Goal: Task Accomplishment & Management: Manage account settings

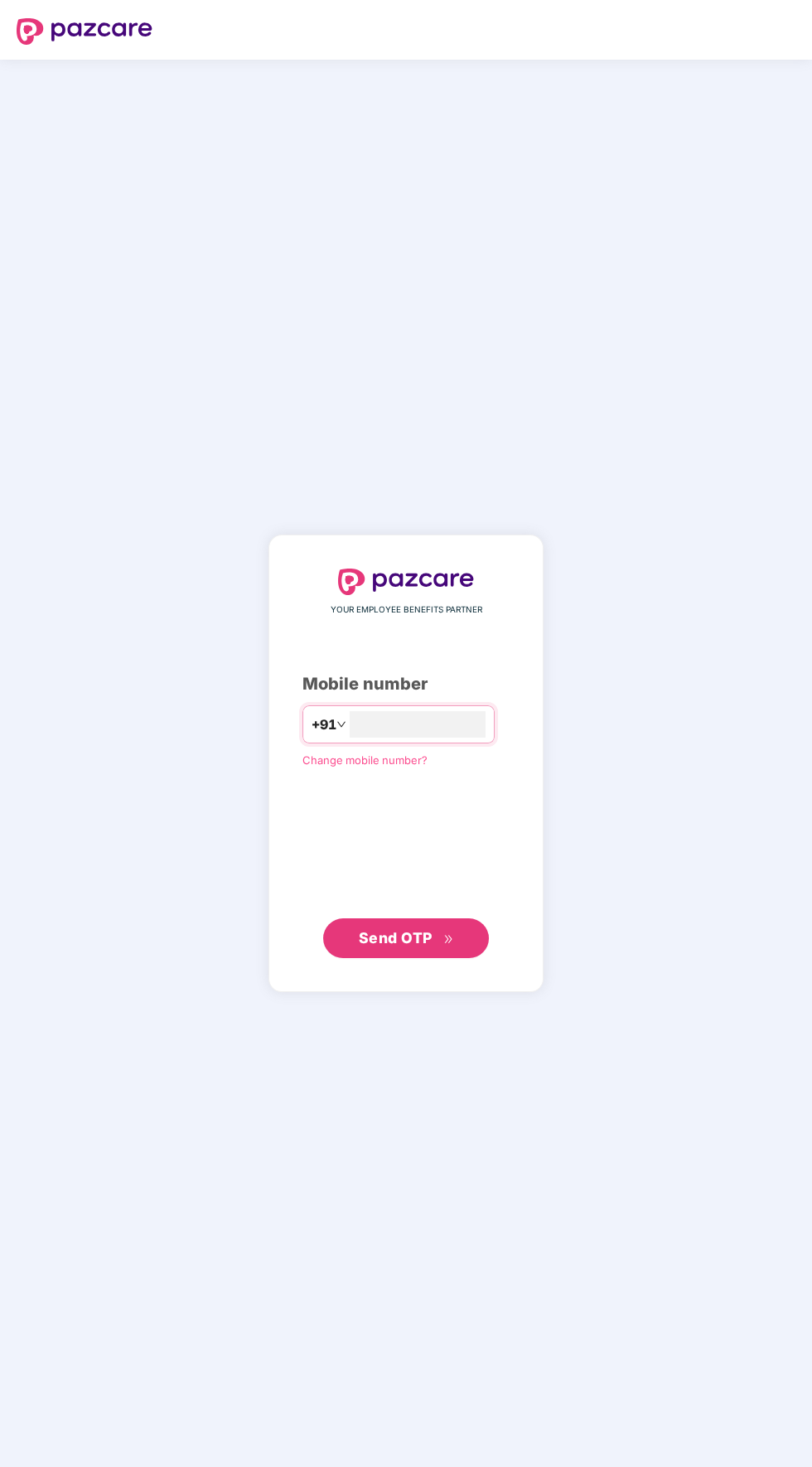
click at [459, 737] on input "number" at bounding box center [417, 725] width 135 height 27
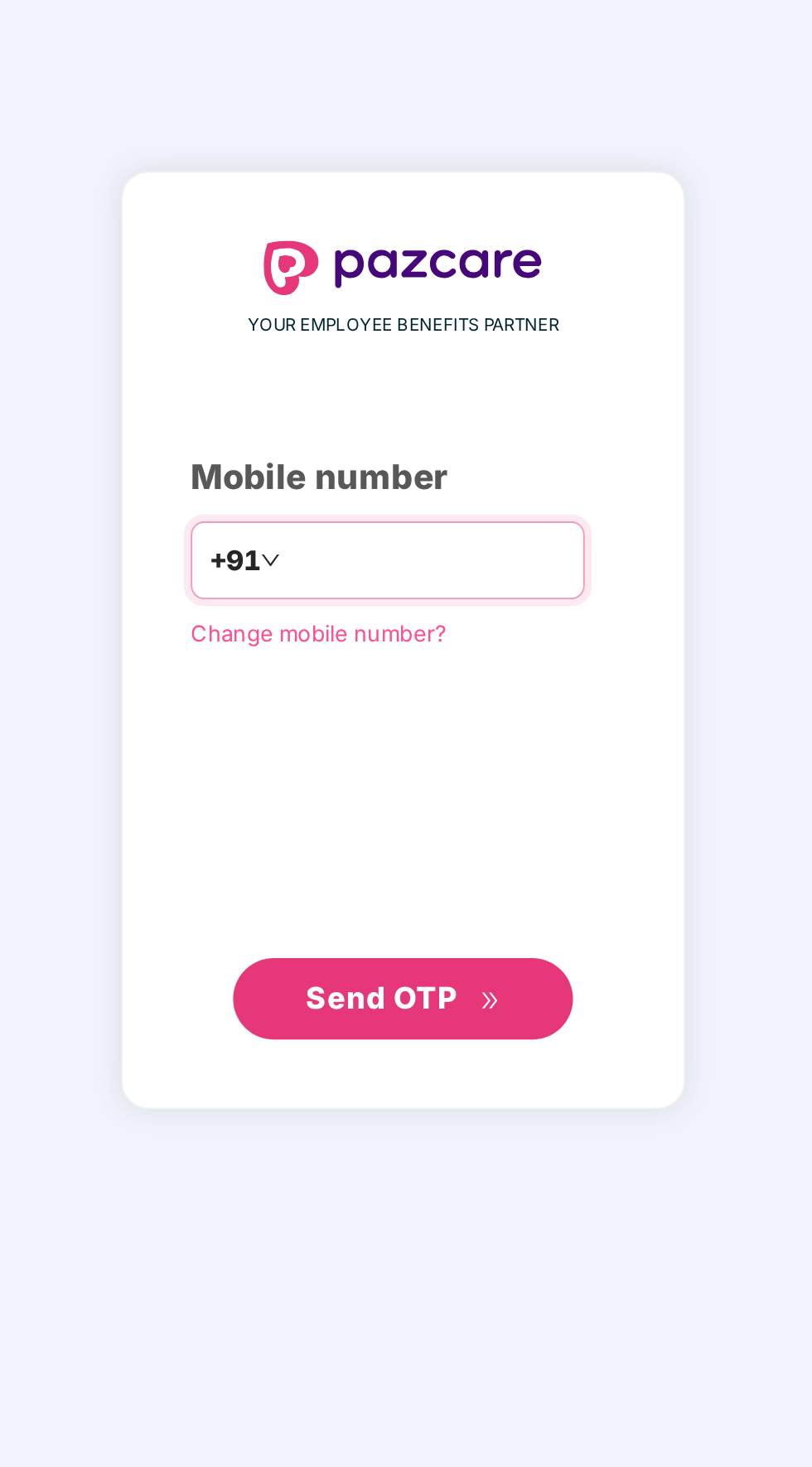
type input "**********"
click at [440, 950] on span "Send OTP" at bounding box center [406, 938] width 96 height 23
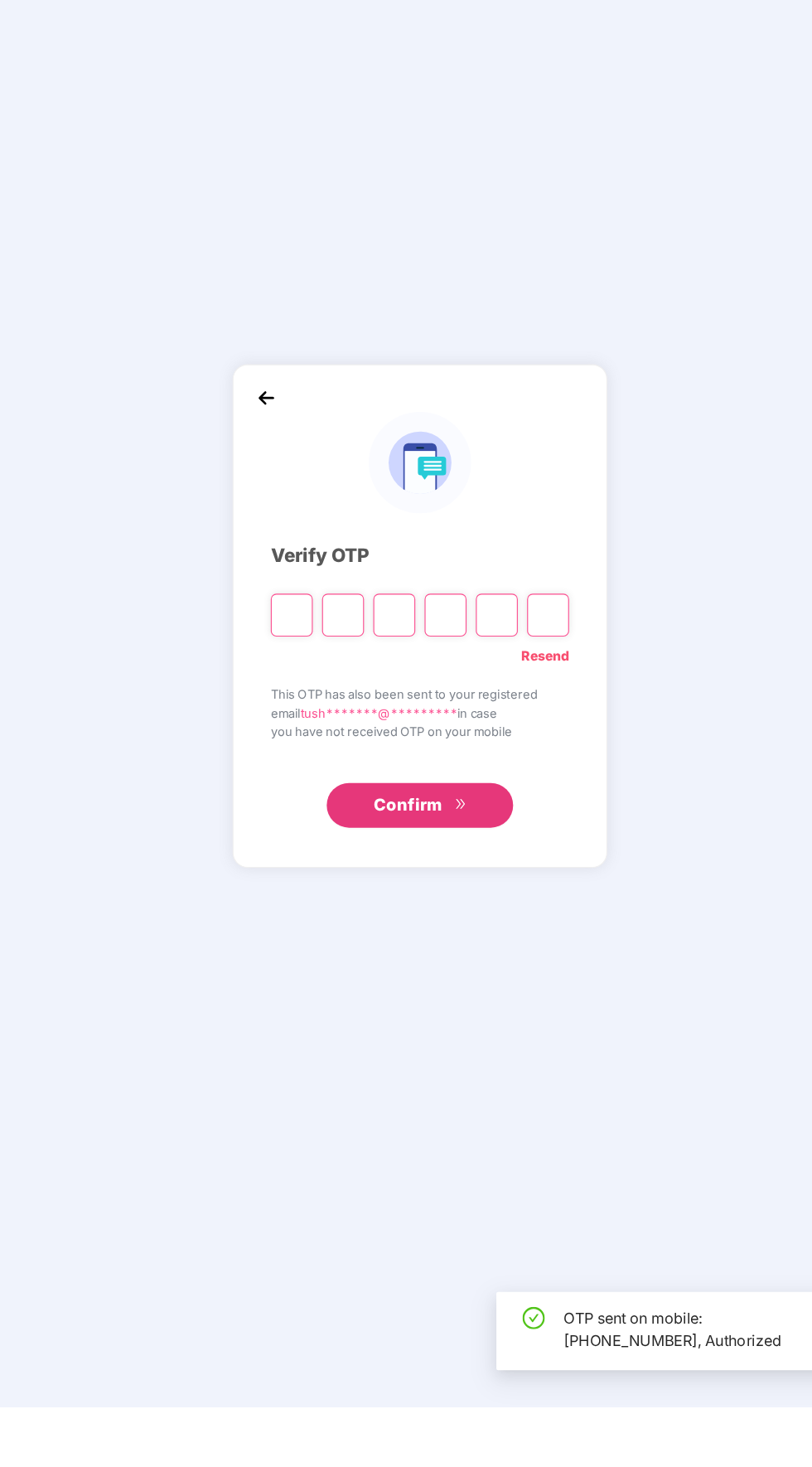
scroll to position [4, 0]
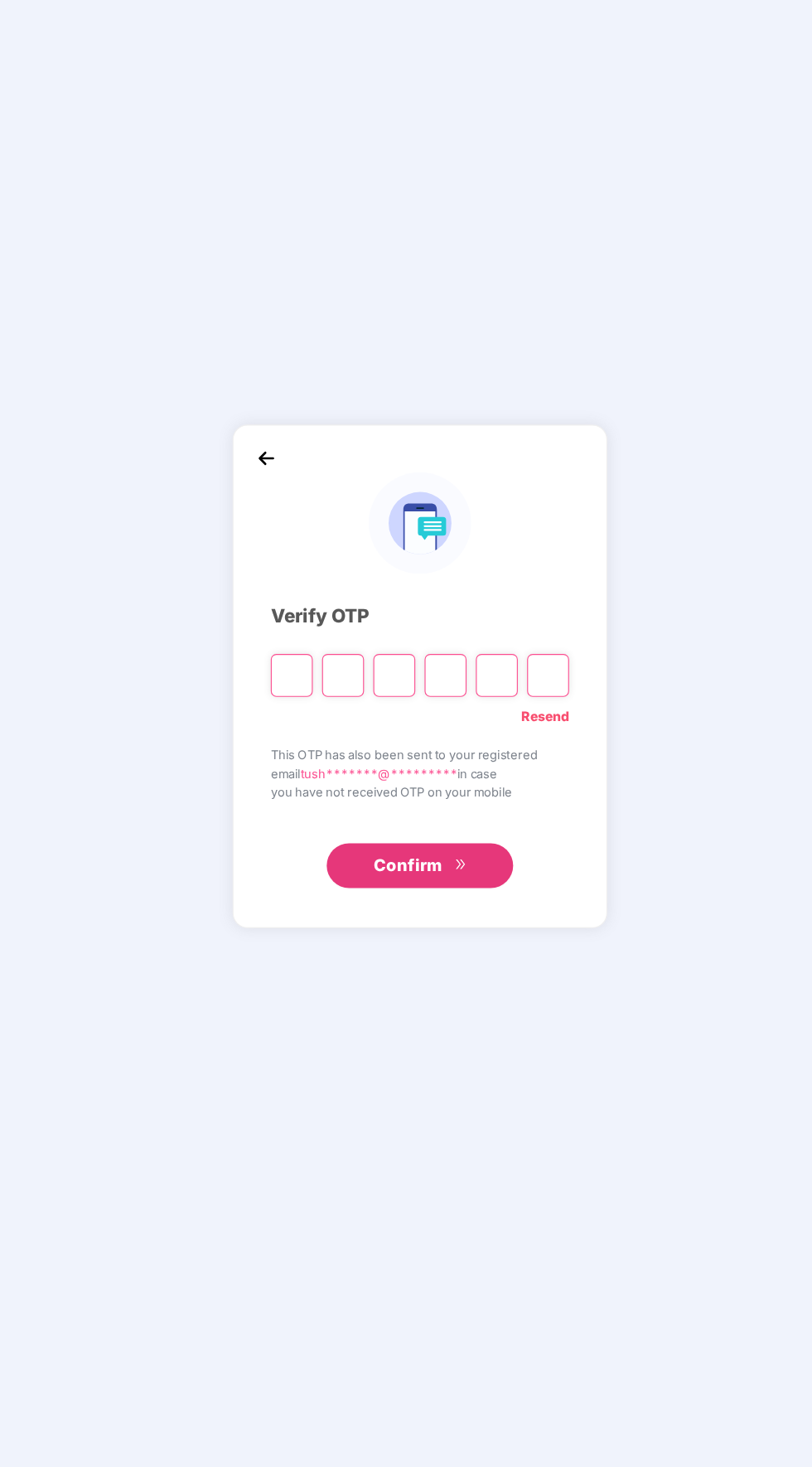
click at [307, 781] on input "Please enter verification code. Digit 1" at bounding box center [291, 762] width 37 height 38
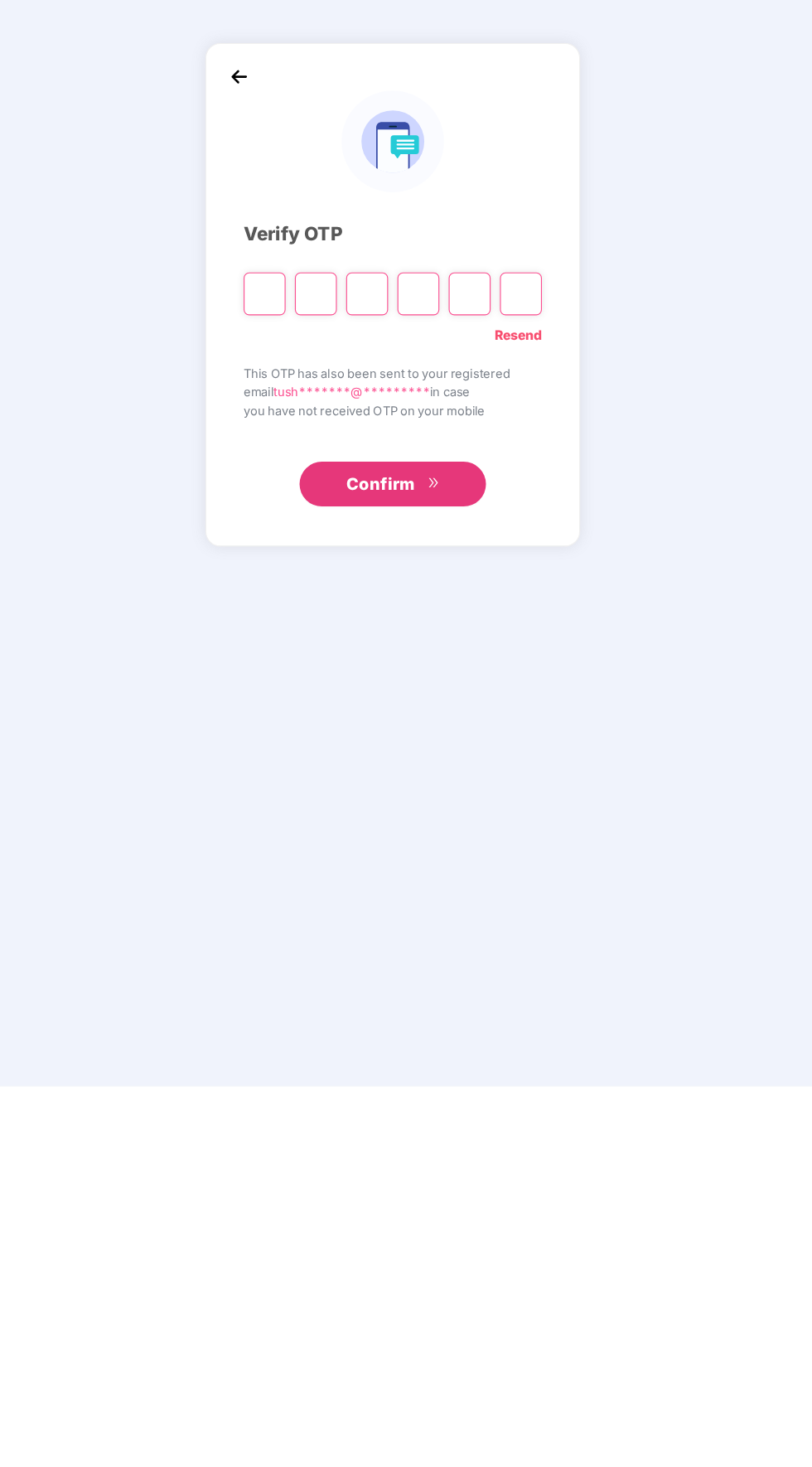
type input "*"
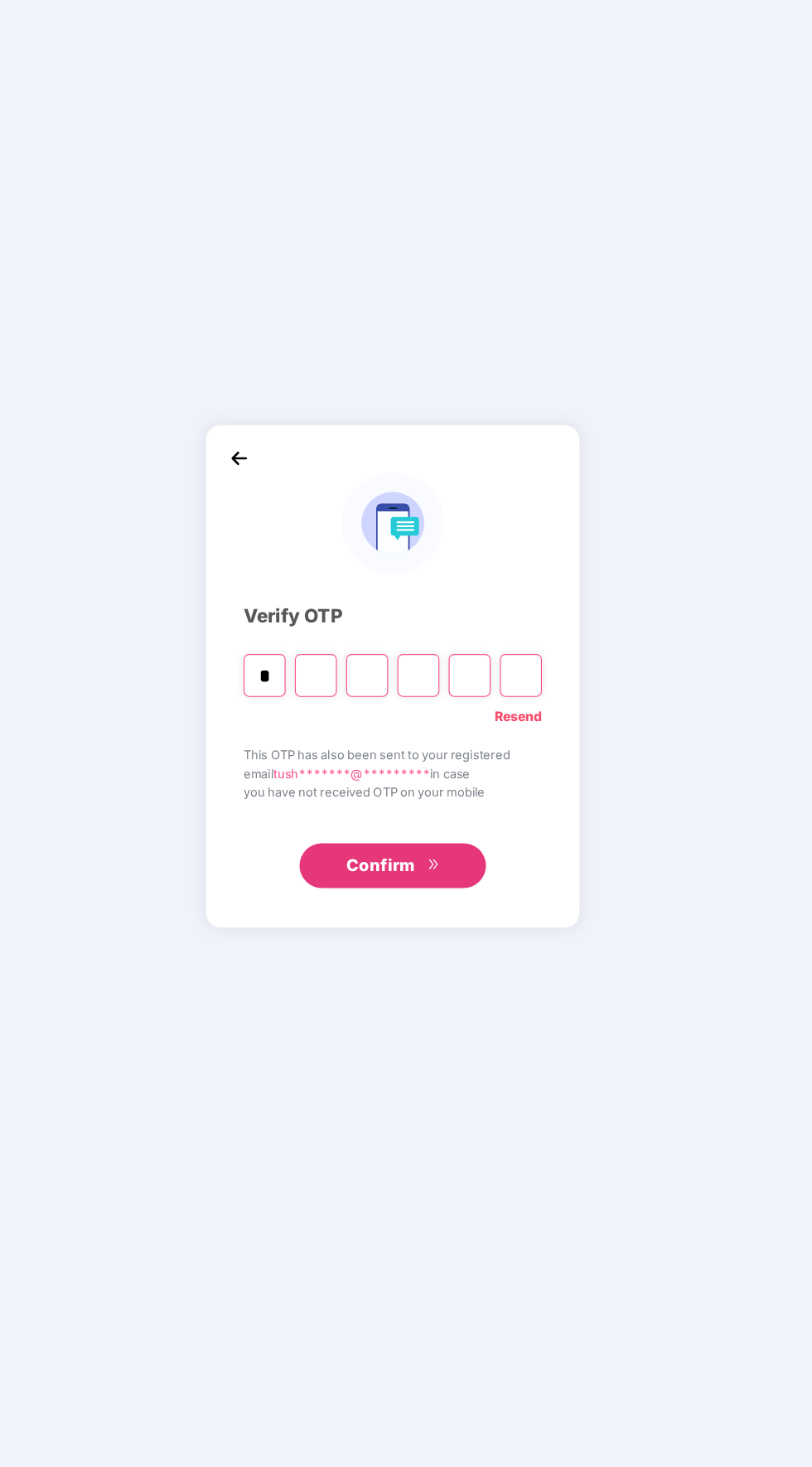
click at [329, 781] on input "Digit 2" at bounding box center [337, 762] width 37 height 38
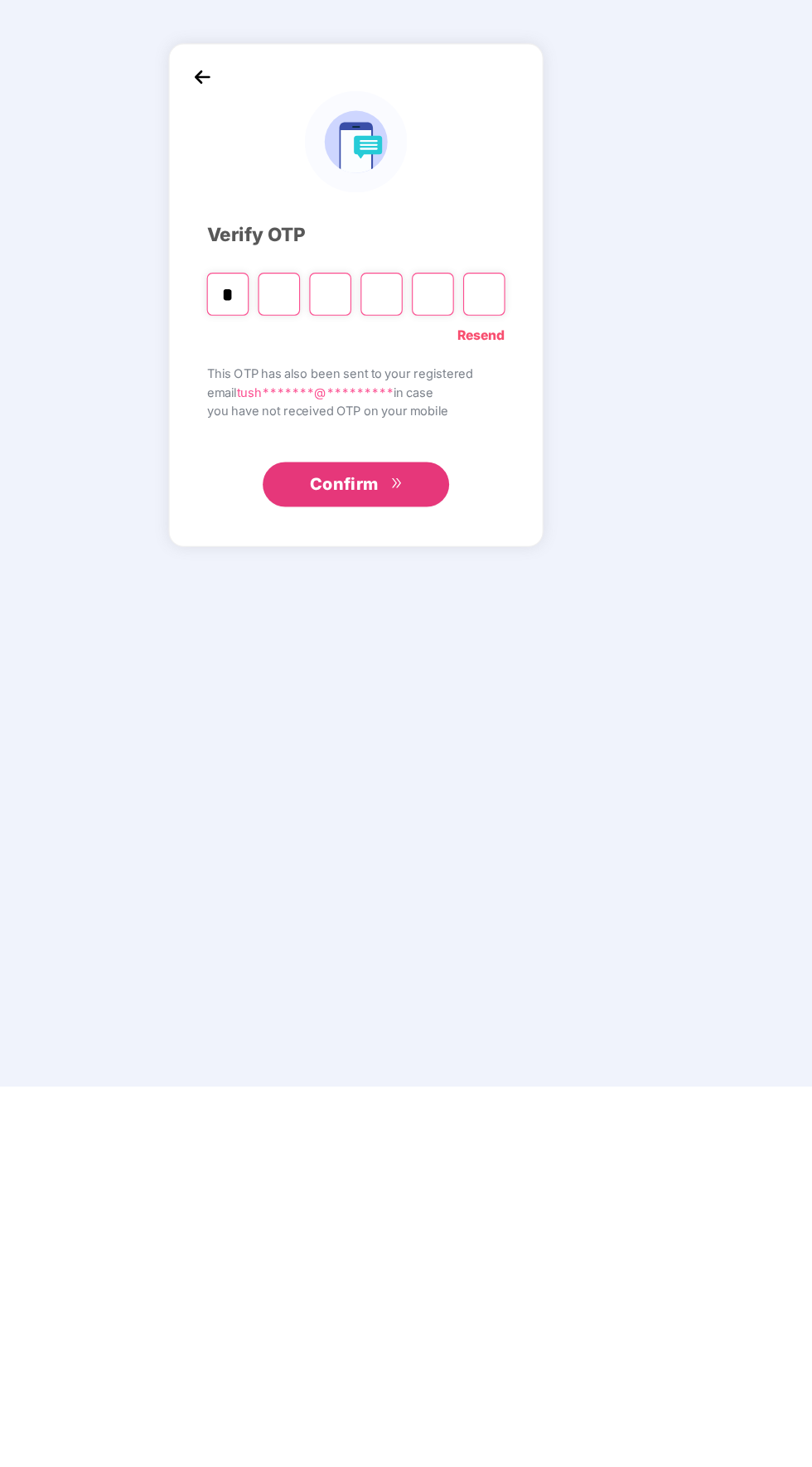
type input "*"
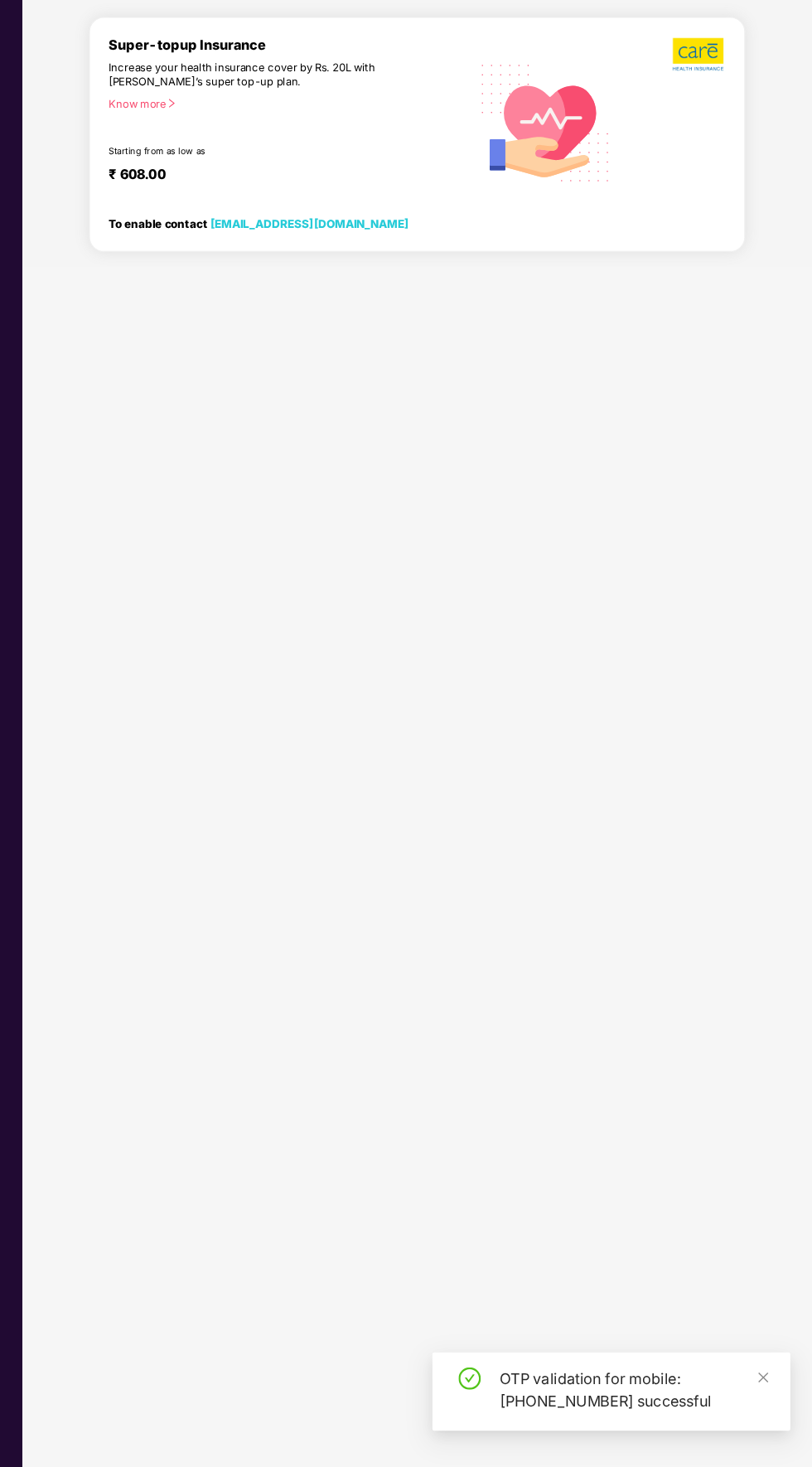
scroll to position [211, 0]
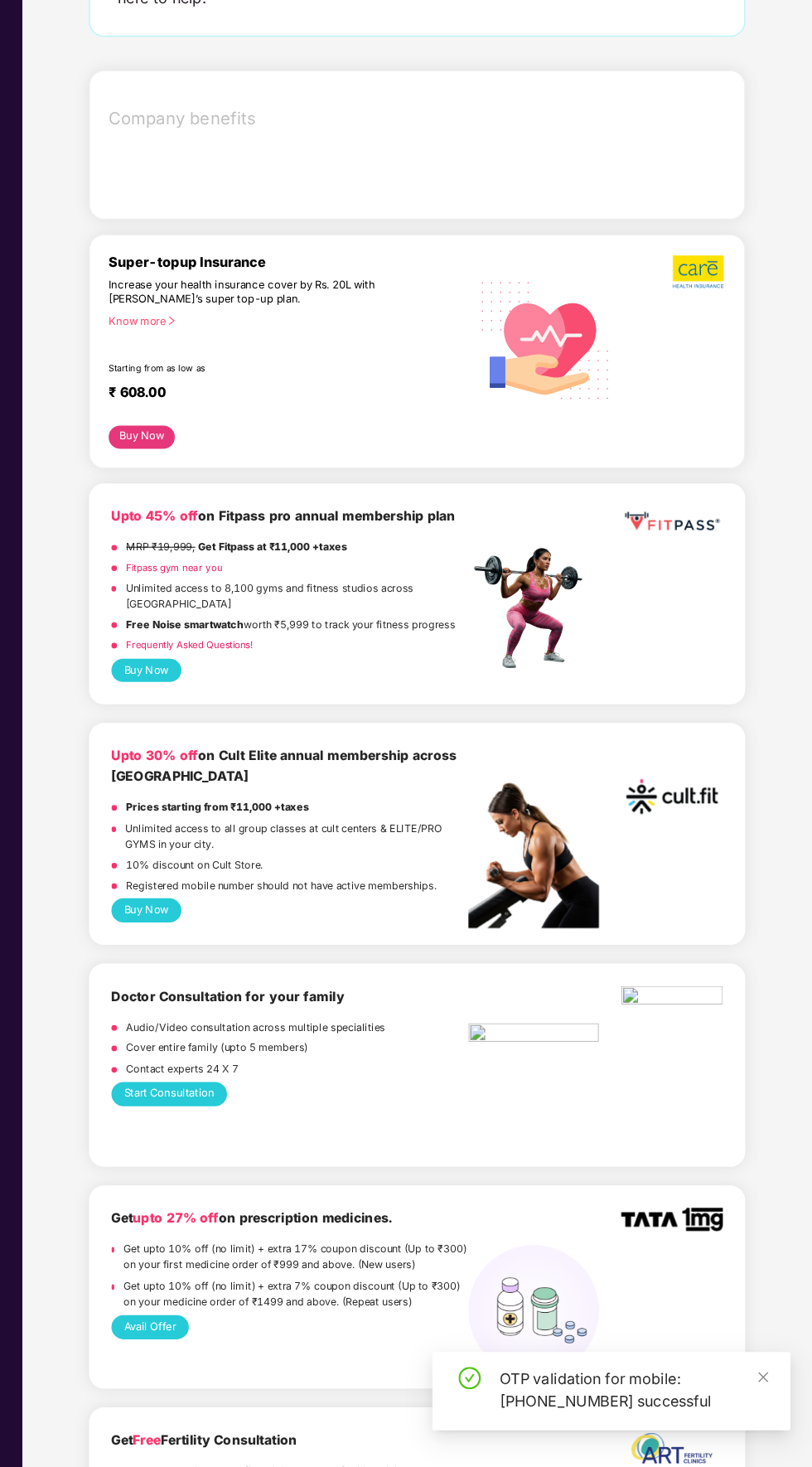
click at [254, 410] on div "Increase your health insurance cover by Rs. 20L with [PERSON_NAME]’s super top-…" at bounding box center [310, 422] width 248 height 25
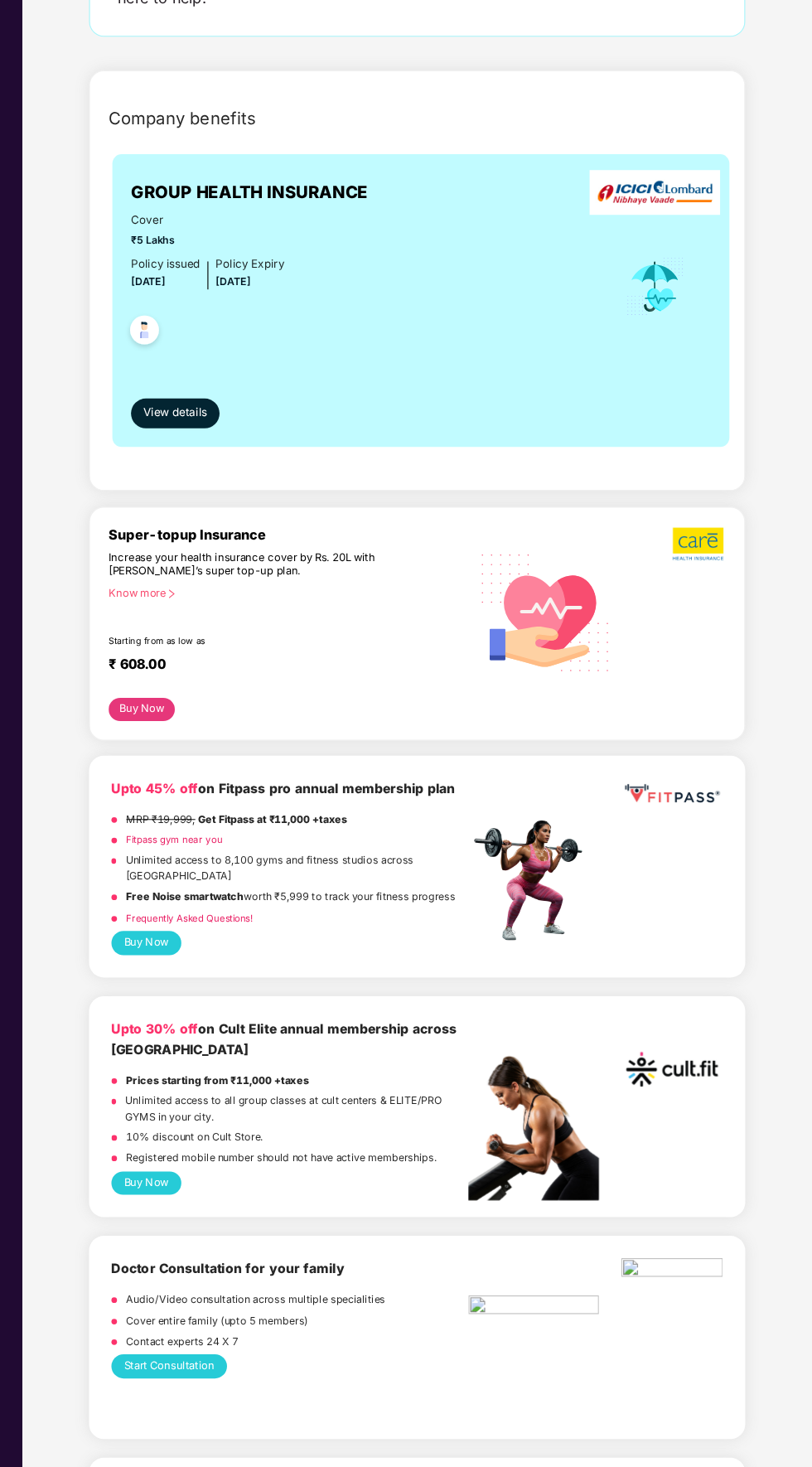
click at [261, 684] on div "Know more" at bounding box center [341, 690] width 310 height 12
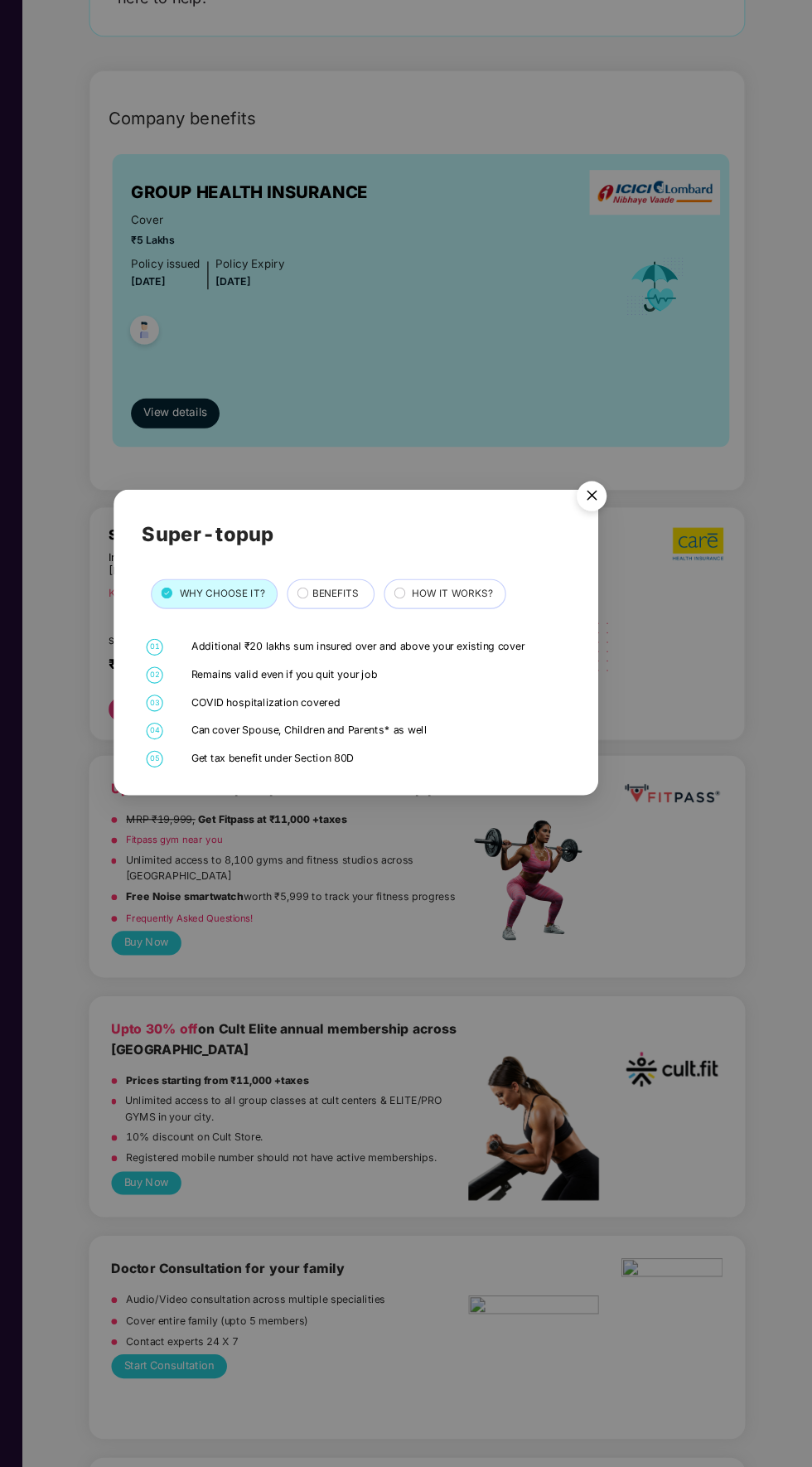
click at [384, 693] on span "BENEFITS" at bounding box center [388, 690] width 42 height 13
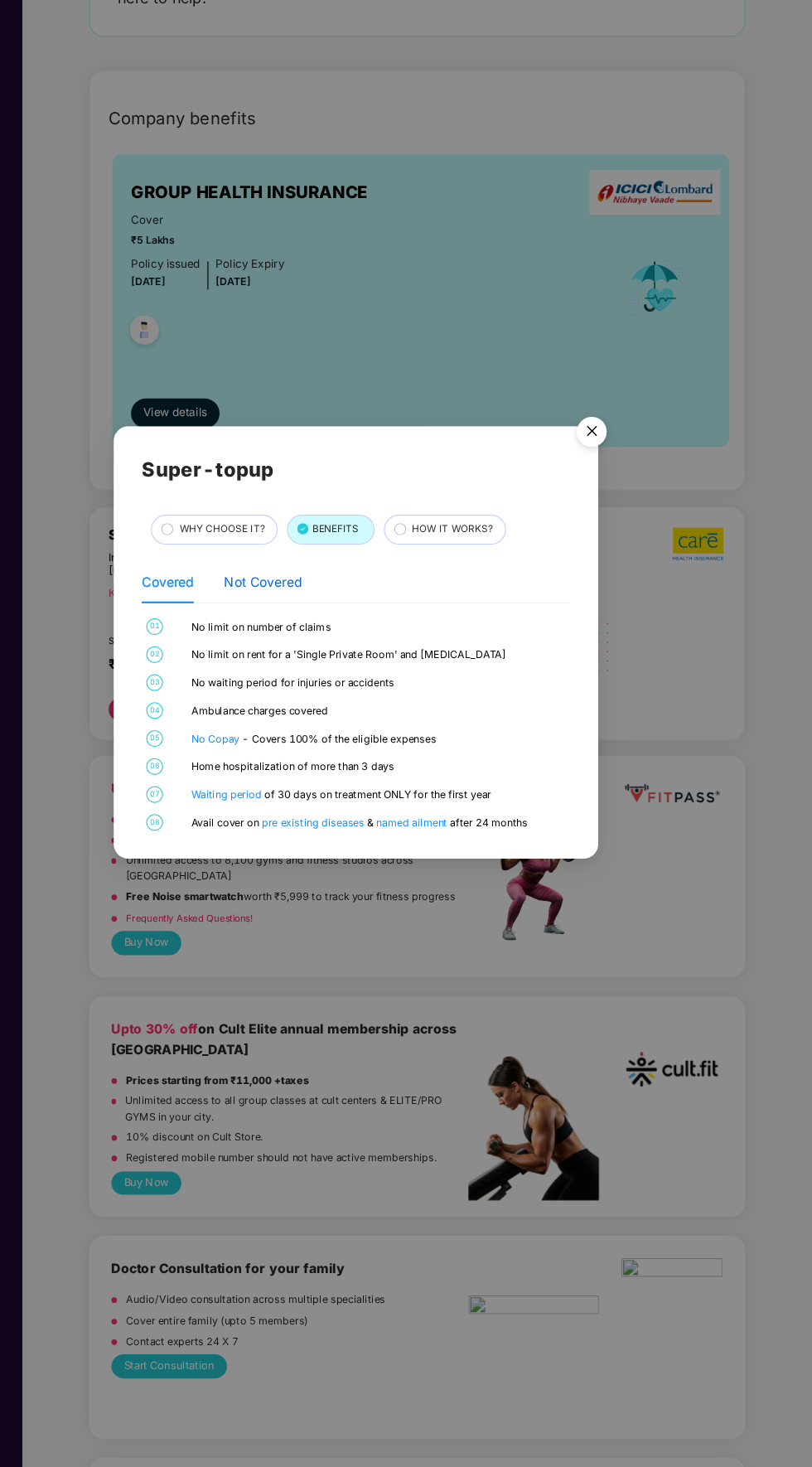
click at [342, 677] on div "Not Covered" at bounding box center [323, 680] width 70 height 18
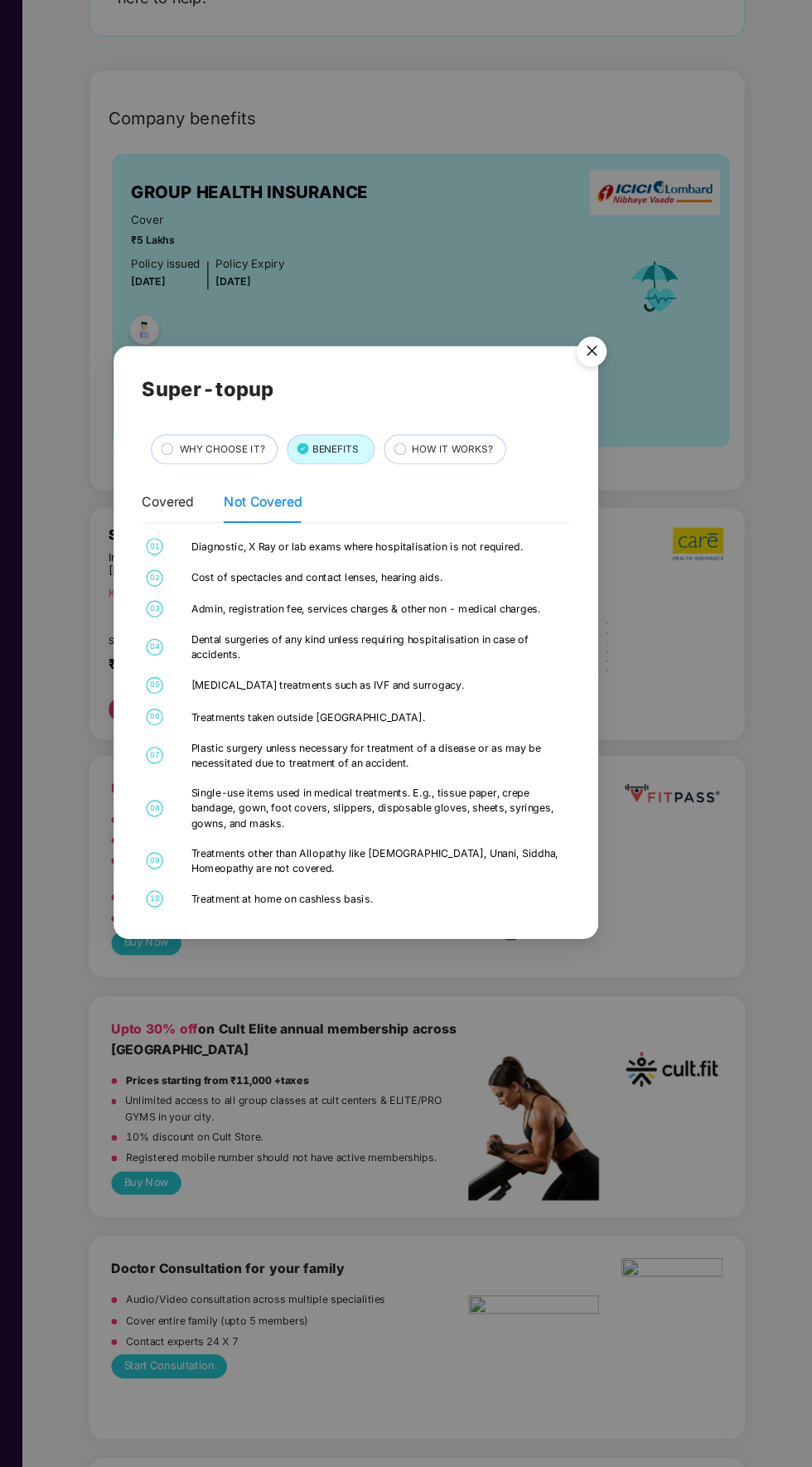
click at [608, 485] on img "Close" at bounding box center [616, 477] width 47 height 47
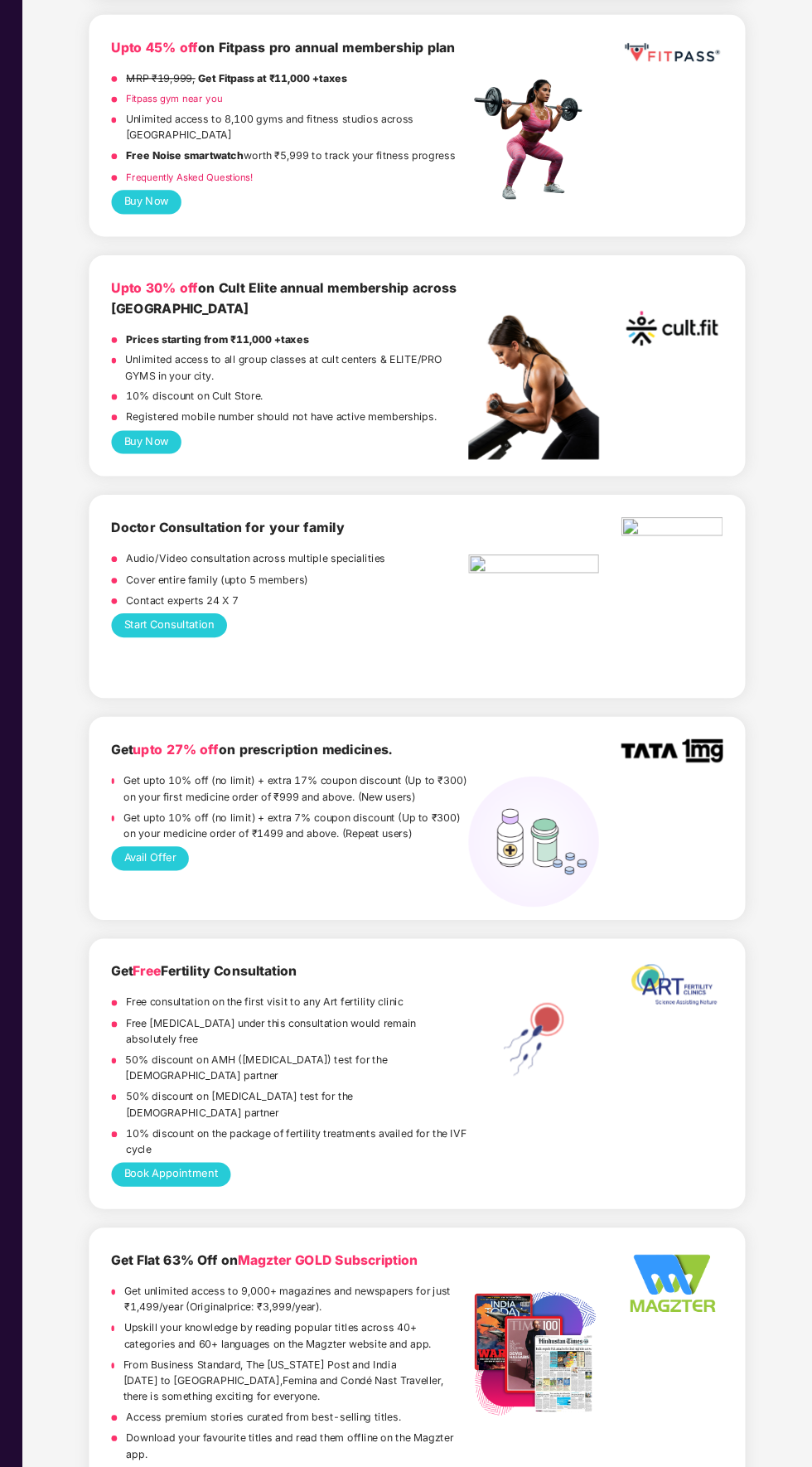
scroll to position [658, 0]
